Goal: Find specific page/section: Find specific page/section

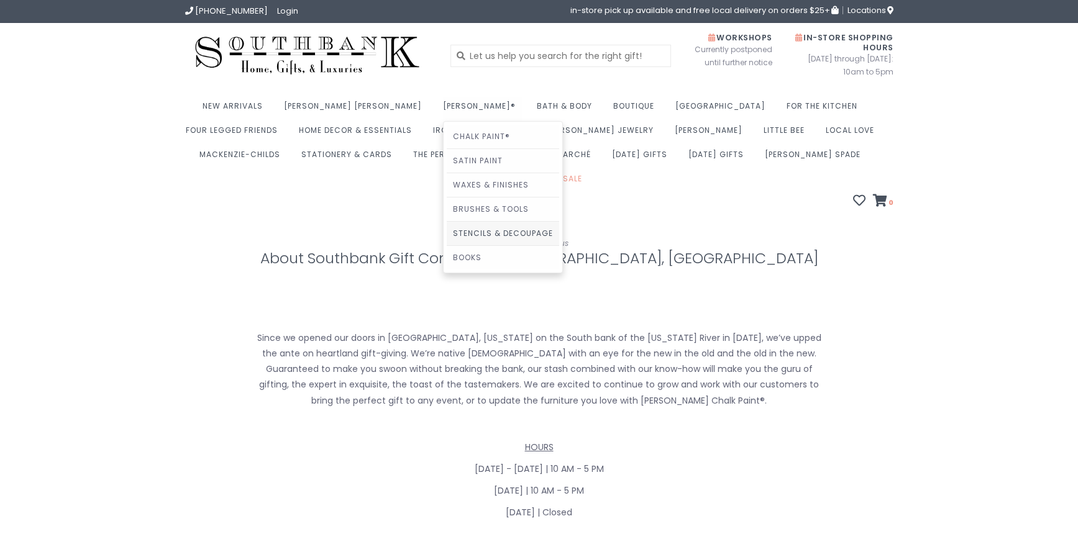
click at [447, 231] on link "Stencils & Decoupage" at bounding box center [503, 234] width 112 height 24
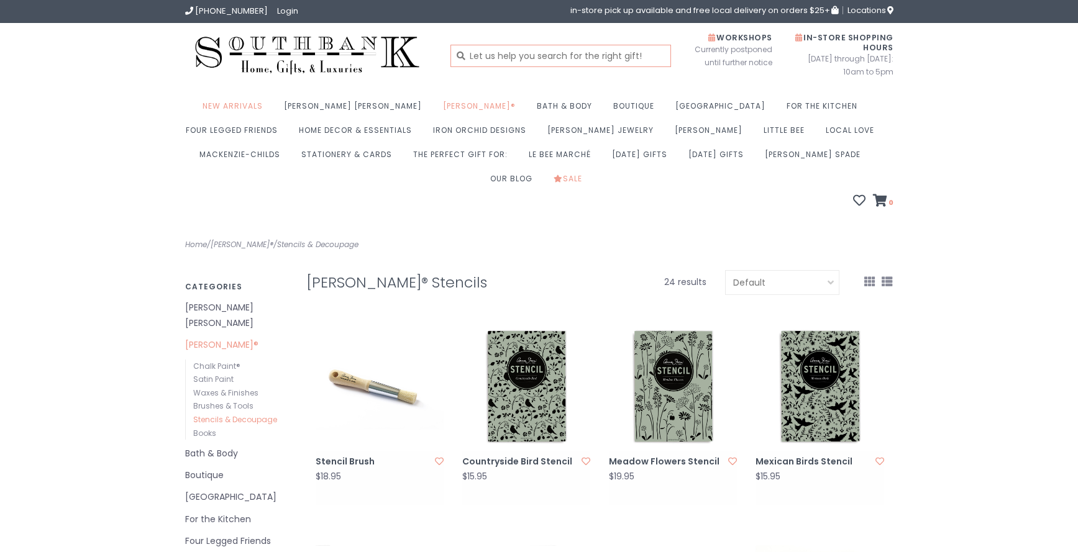
click at [506, 52] on input "text" at bounding box center [561, 56] width 221 height 22
type input "compass stencil"
